Goal: Information Seeking & Learning: Learn about a topic

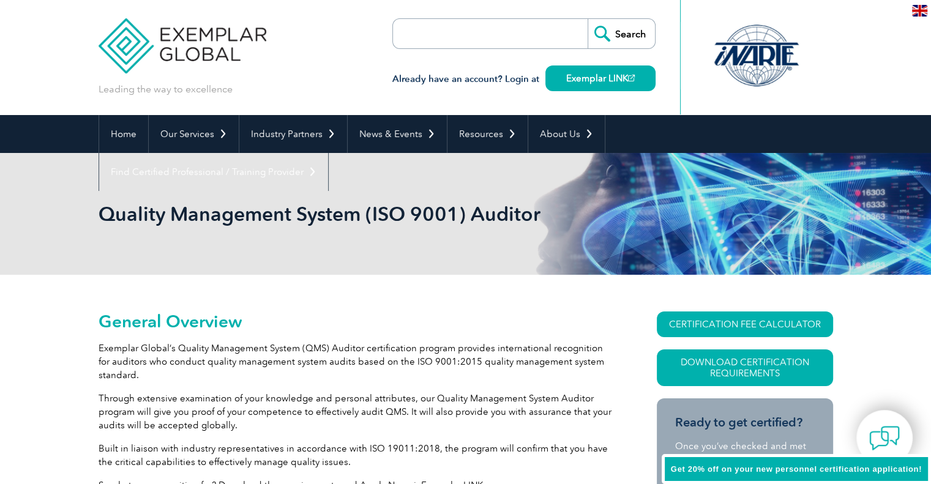
click at [499, 215] on h1 "Quality Management System (ISO 9001) Auditor" at bounding box center [334, 214] width 470 height 24
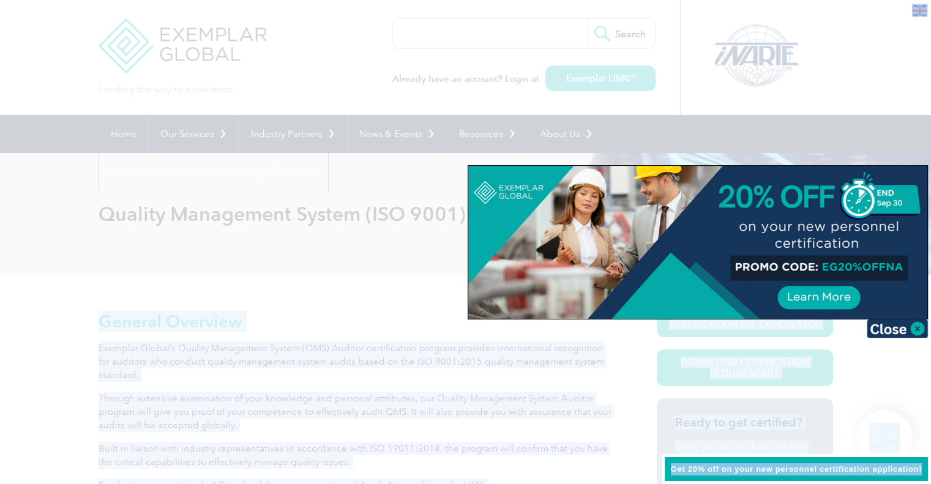
drag, startPoint x: 538, startPoint y: 216, endPoint x: 64, endPoint y: 221, distance: 474.8
click at [64, 221] on div at bounding box center [465, 242] width 931 height 484
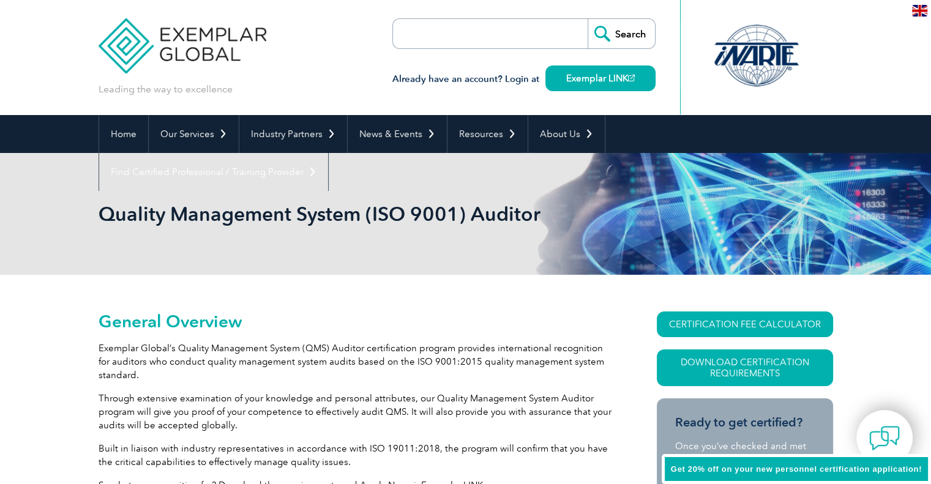
click at [529, 207] on h1 "Quality Management System (ISO 9001) Auditor" at bounding box center [334, 214] width 470 height 24
drag, startPoint x: 538, startPoint y: 214, endPoint x: 93, endPoint y: 223, distance: 444.9
click at [93, 223] on div "Quality Management System (ISO 9001) Auditor" at bounding box center [465, 214] width 931 height 122
drag, startPoint x: 117, startPoint y: 218, endPoint x: 104, endPoint y: 215, distance: 13.2
click at [107, 215] on h1 "Quality Management System (ISO 9001) Auditor" at bounding box center [334, 214] width 470 height 24
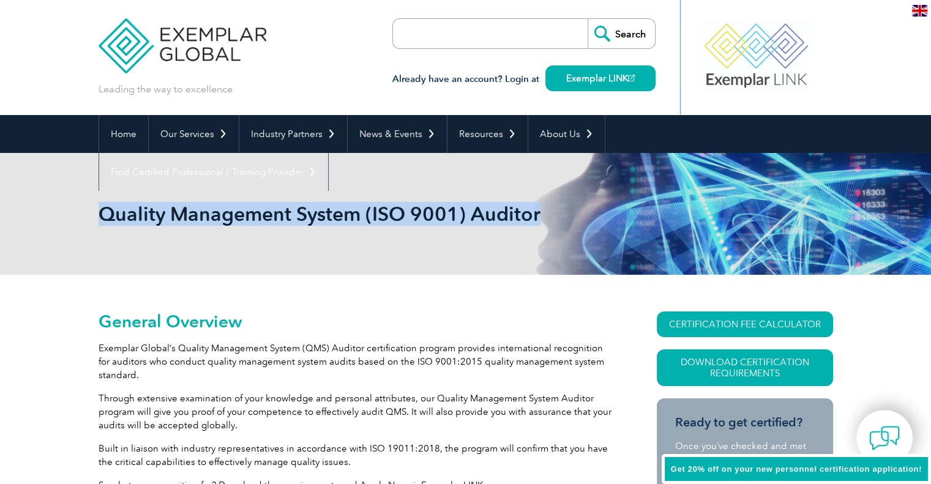
drag, startPoint x: 100, startPoint y: 214, endPoint x: 549, endPoint y: 202, distance: 449.3
click at [549, 202] on h1 "Quality Management System (ISO 9001) Auditor" at bounding box center [334, 214] width 470 height 24
copy h1 "Quality Management System (ISO 9001) Auditor"
